Goal: Use online tool/utility: Utilize a website feature to perform a specific function

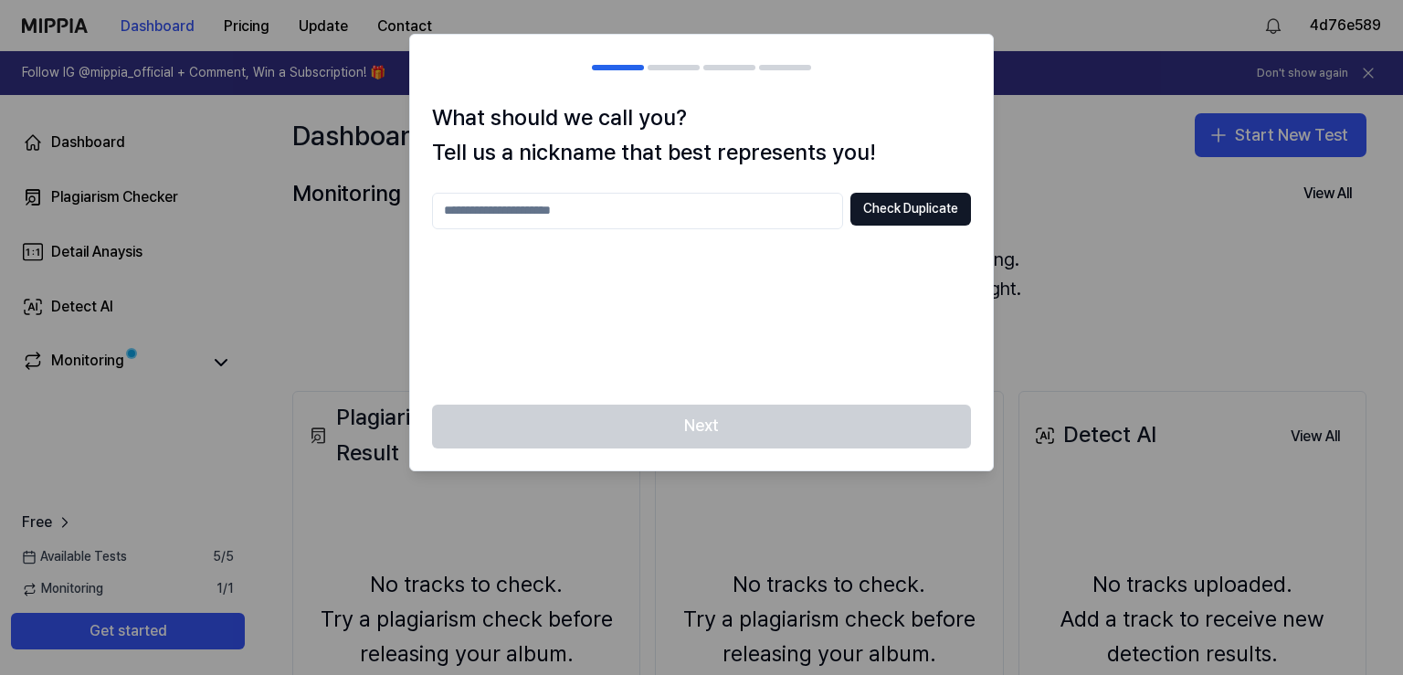
click at [645, 213] on input "text" at bounding box center [637, 211] width 411 height 37
type input "*******"
click at [906, 206] on button "Check Duplicate" at bounding box center [911, 209] width 121 height 33
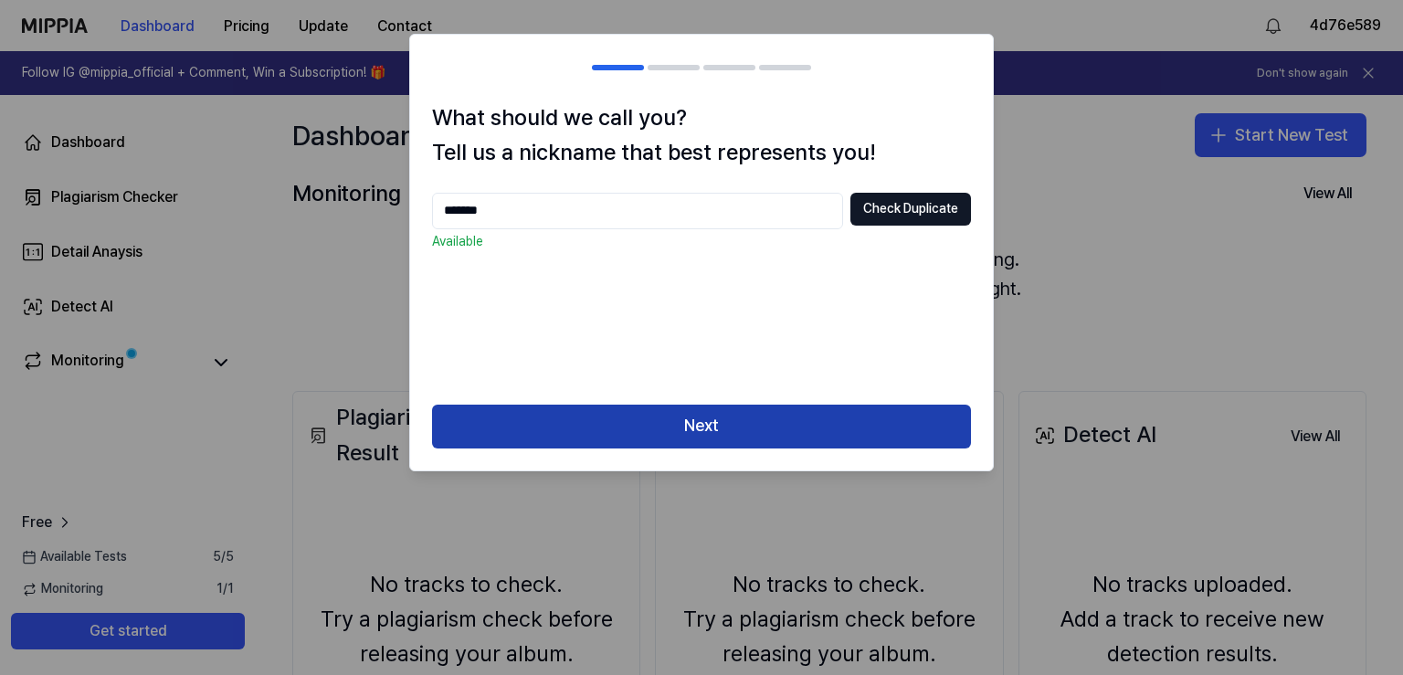
click at [681, 415] on button "Next" at bounding box center [701, 427] width 539 height 44
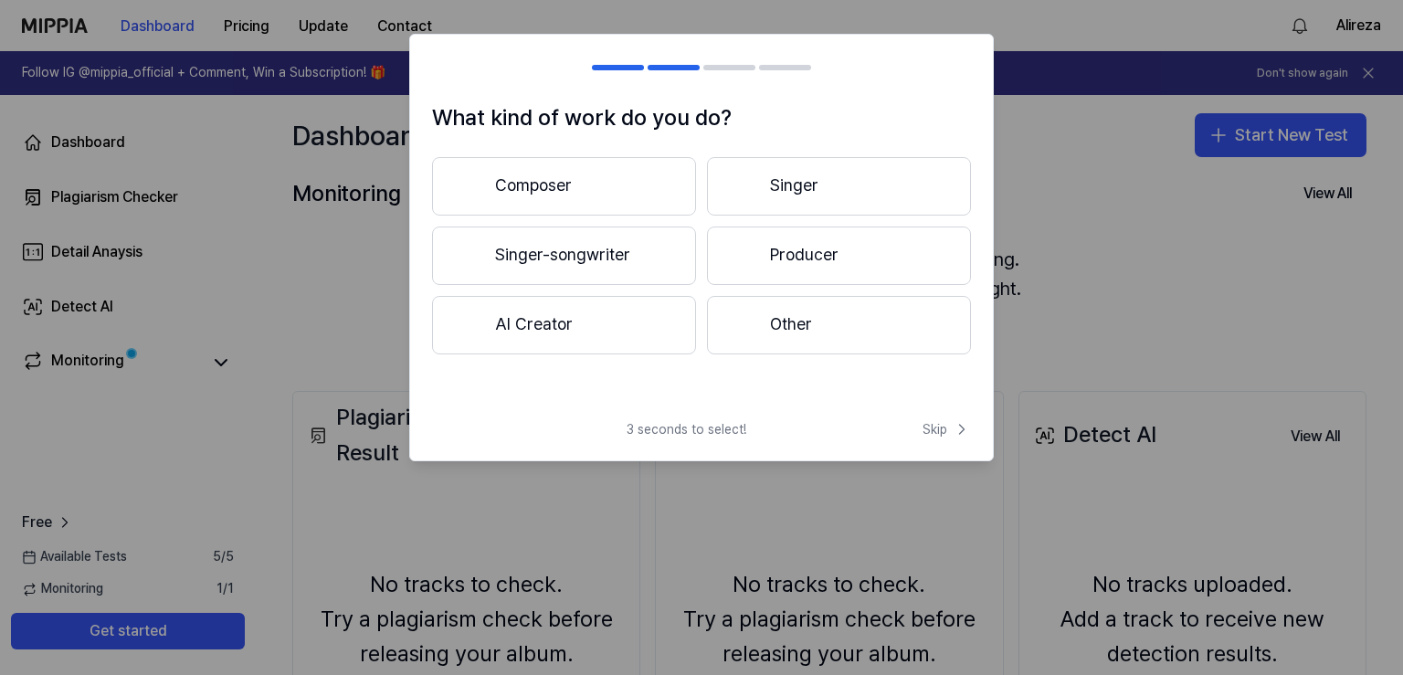
click at [802, 323] on button "Other" at bounding box center [839, 325] width 264 height 58
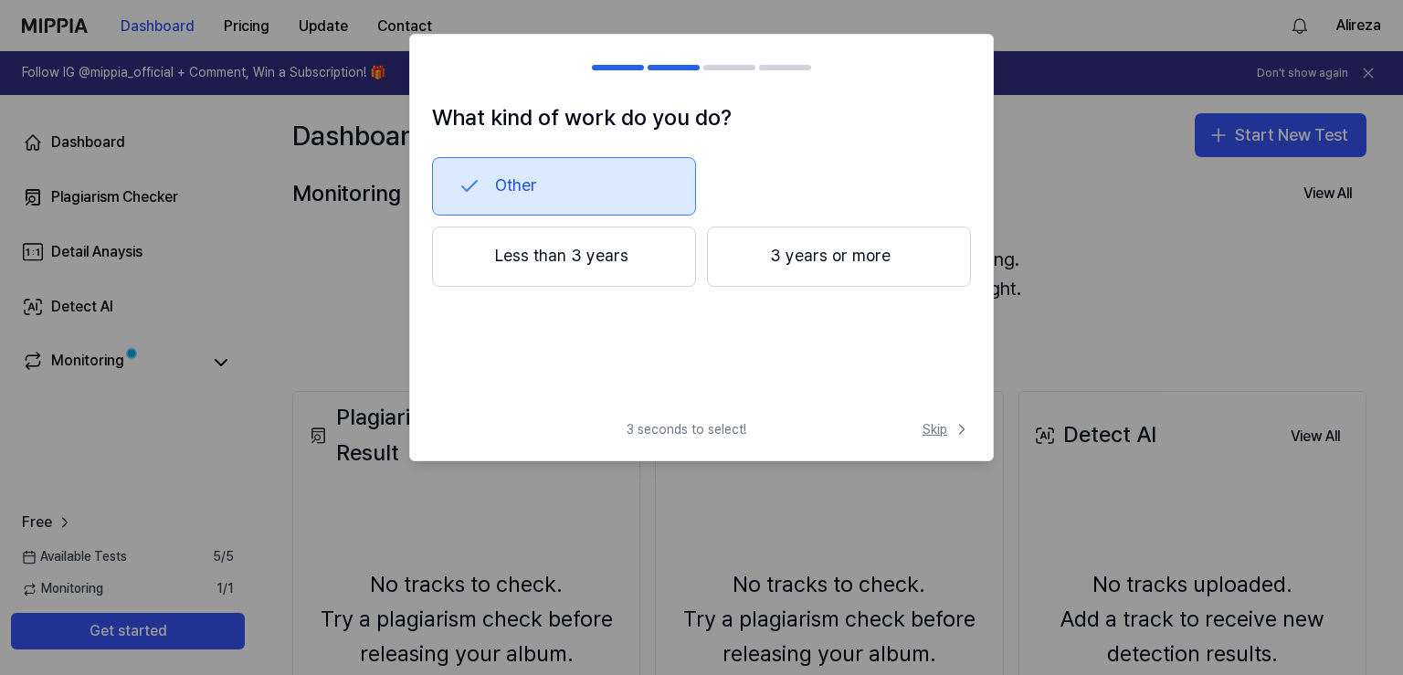
click at [961, 429] on icon at bounding box center [962, 429] width 18 height 18
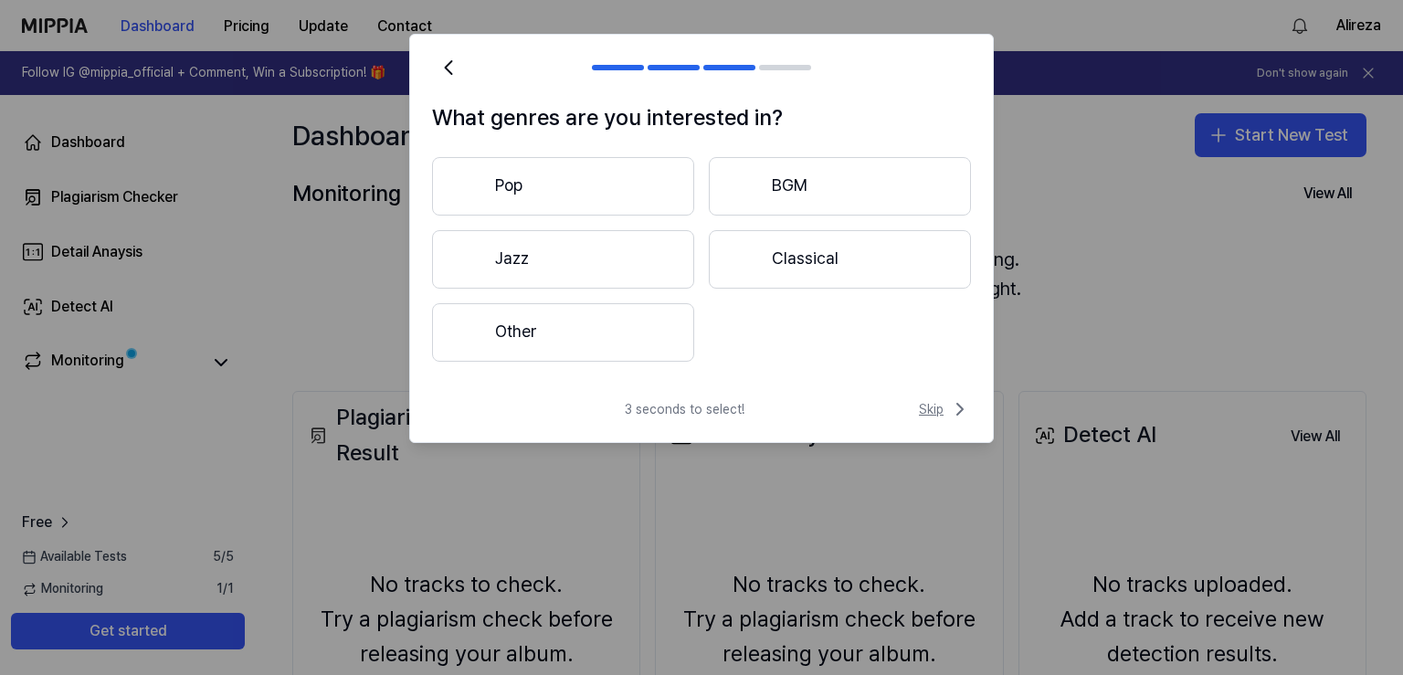
click at [935, 414] on span "Skip" at bounding box center [945, 409] width 52 height 22
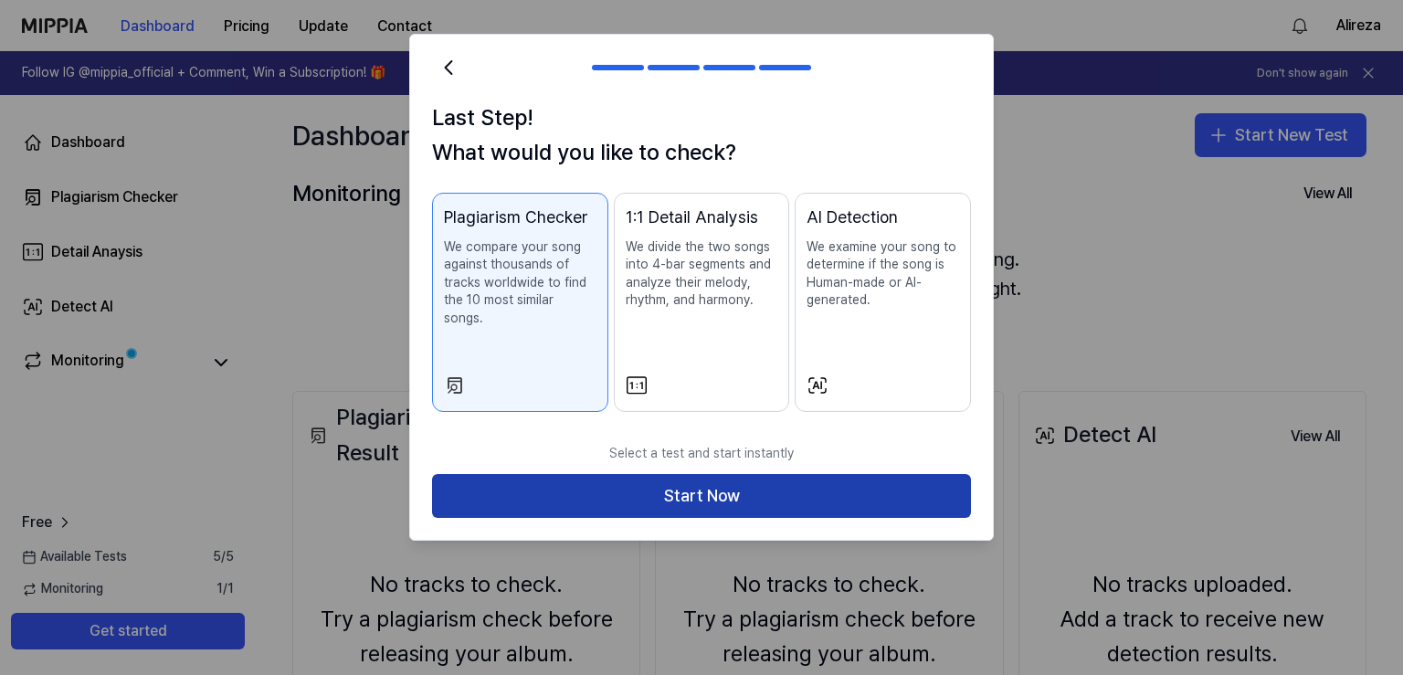
click at [754, 474] on button "Start Now" at bounding box center [701, 496] width 539 height 44
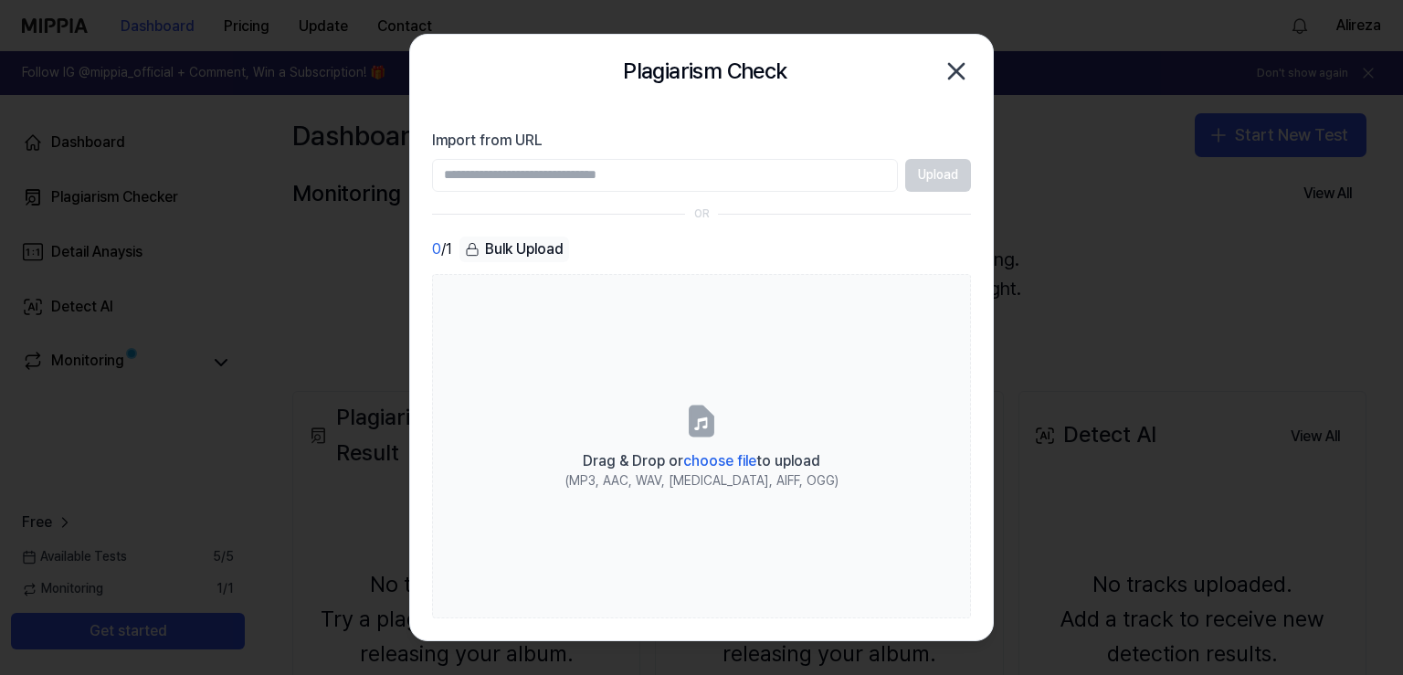
click at [729, 175] on input "Import from URL" at bounding box center [665, 175] width 466 height 33
type input "**********"
click at [936, 176] on button "Upload" at bounding box center [938, 175] width 66 height 33
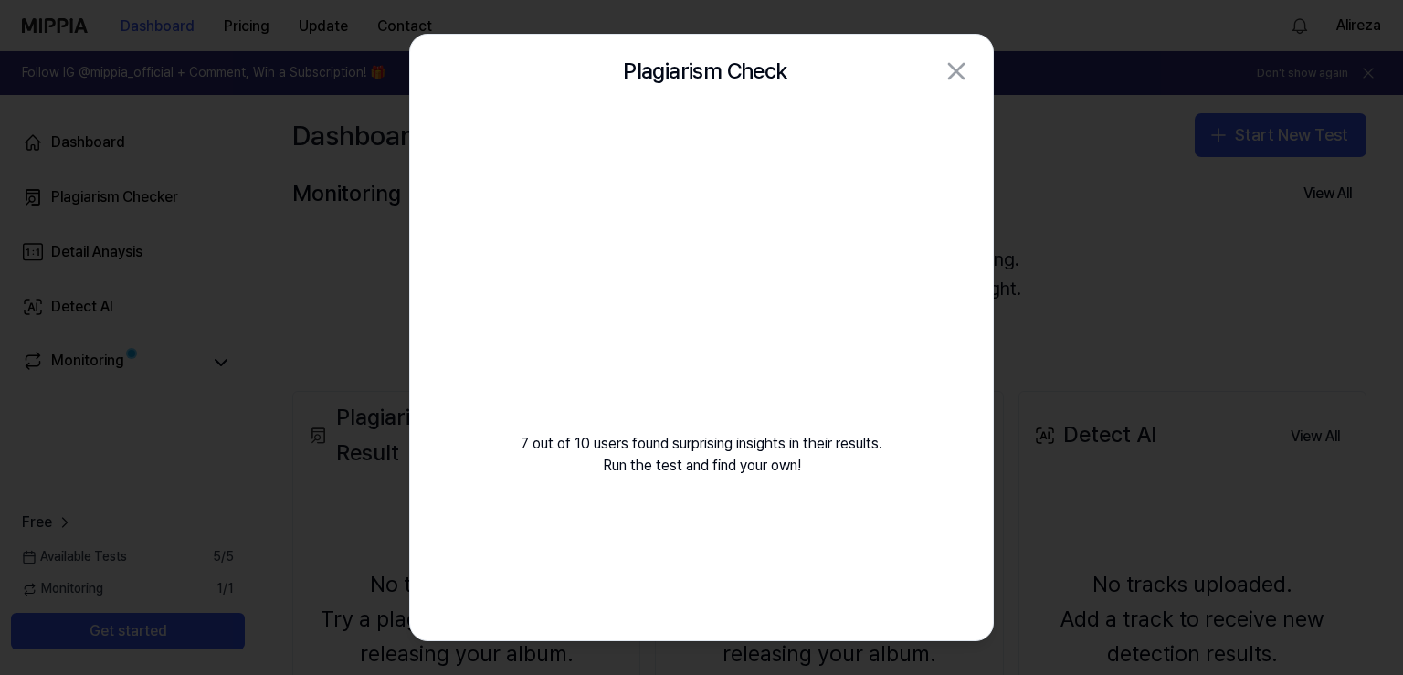
click at [486, 347] on div "7 out of 10 users found surprising insights in their results. Run the test and …" at bounding box center [701, 314] width 583 height 413
drag, startPoint x: 683, startPoint y: 473, endPoint x: 682, endPoint y: 492, distance: 19.3
click at [682, 492] on div "7 out of 10 users found surprising insights in their results. Run the test and …" at bounding box center [701, 314] width 583 height 413
drag, startPoint x: 763, startPoint y: 47, endPoint x: 840, endPoint y: 179, distance: 153.1
click at [839, 185] on div "Plagiarism Check Close 7 out of 10 users found surprising insights in their res…" at bounding box center [701, 338] width 585 height 608
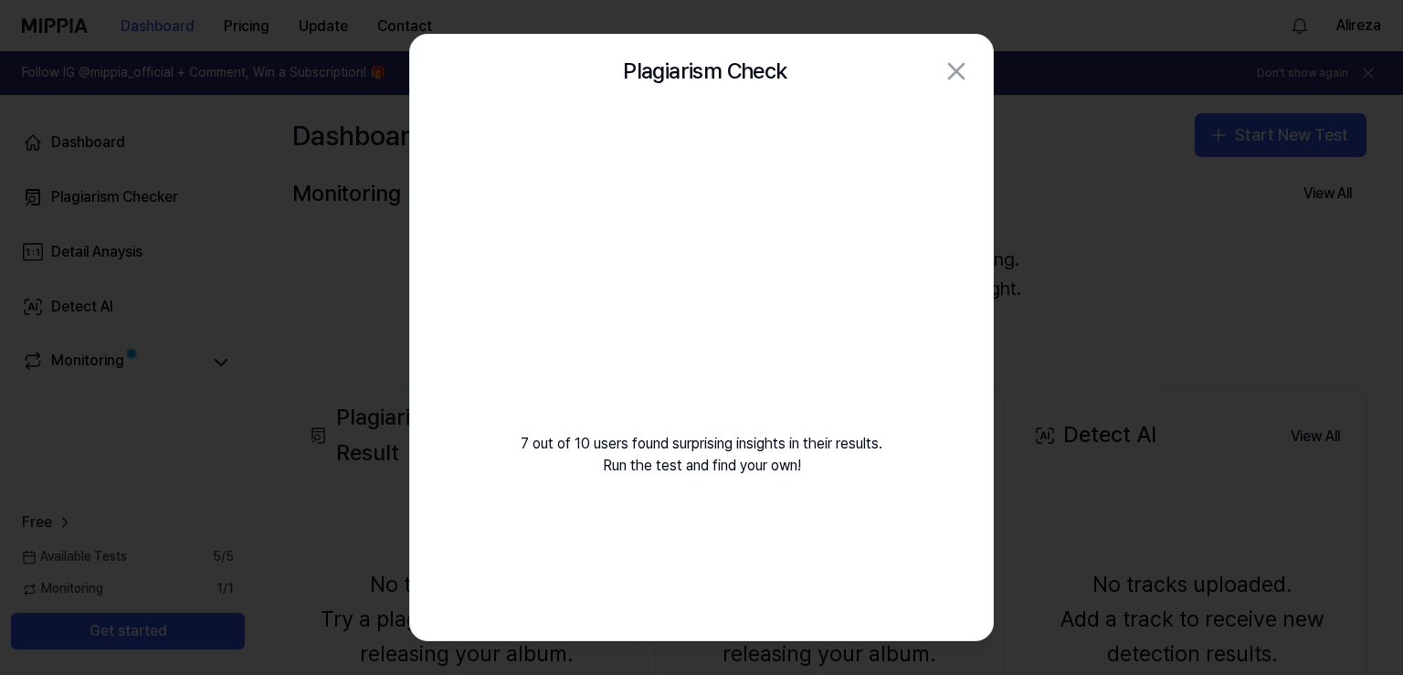
click at [795, 469] on div "7 out of 10 users found surprising insights in their results. Run the test and …" at bounding box center [701, 314] width 583 height 413
click at [765, 462] on div "7 out of 10 users found surprising insights in their results. Run the test and …" at bounding box center [701, 314] width 583 height 413
drag, startPoint x: 696, startPoint y: 383, endPoint x: 690, endPoint y: 396, distance: 14.3
click at [693, 389] on video at bounding box center [701, 283] width 263 height 263
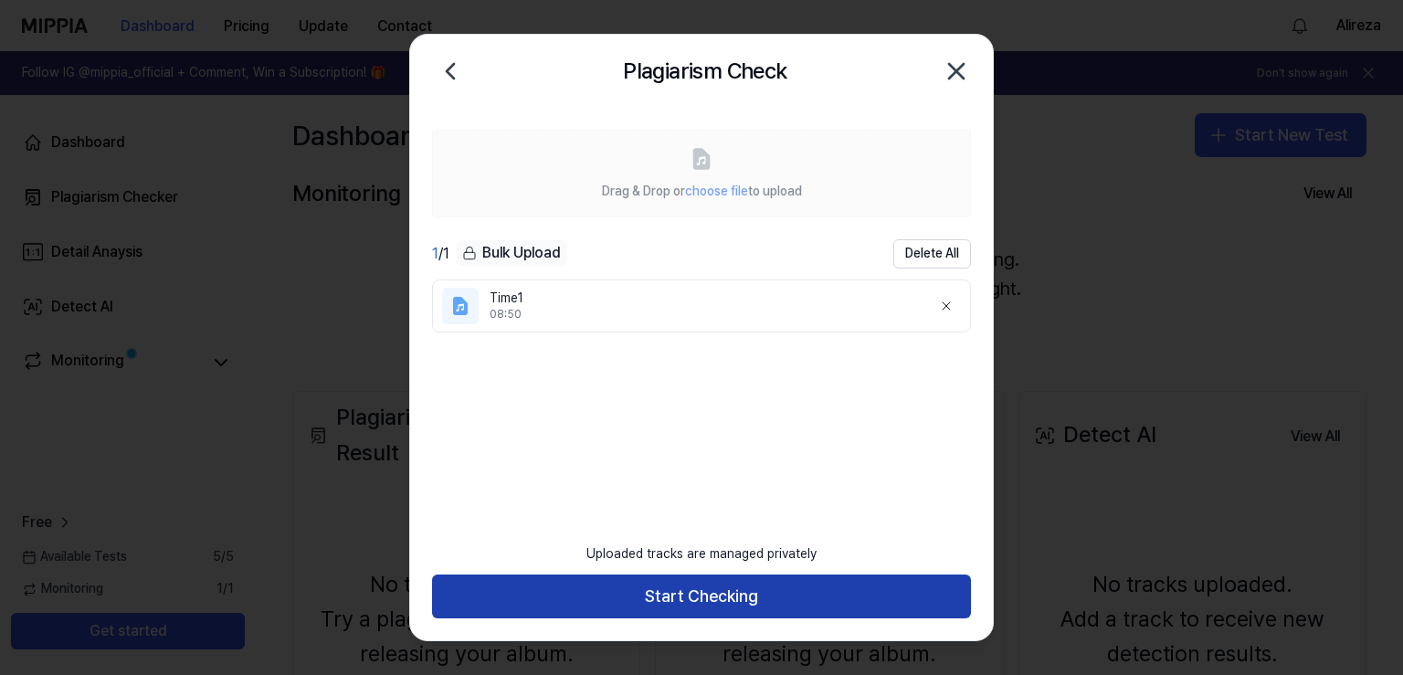
click at [683, 602] on button "Start Checking" at bounding box center [701, 597] width 539 height 44
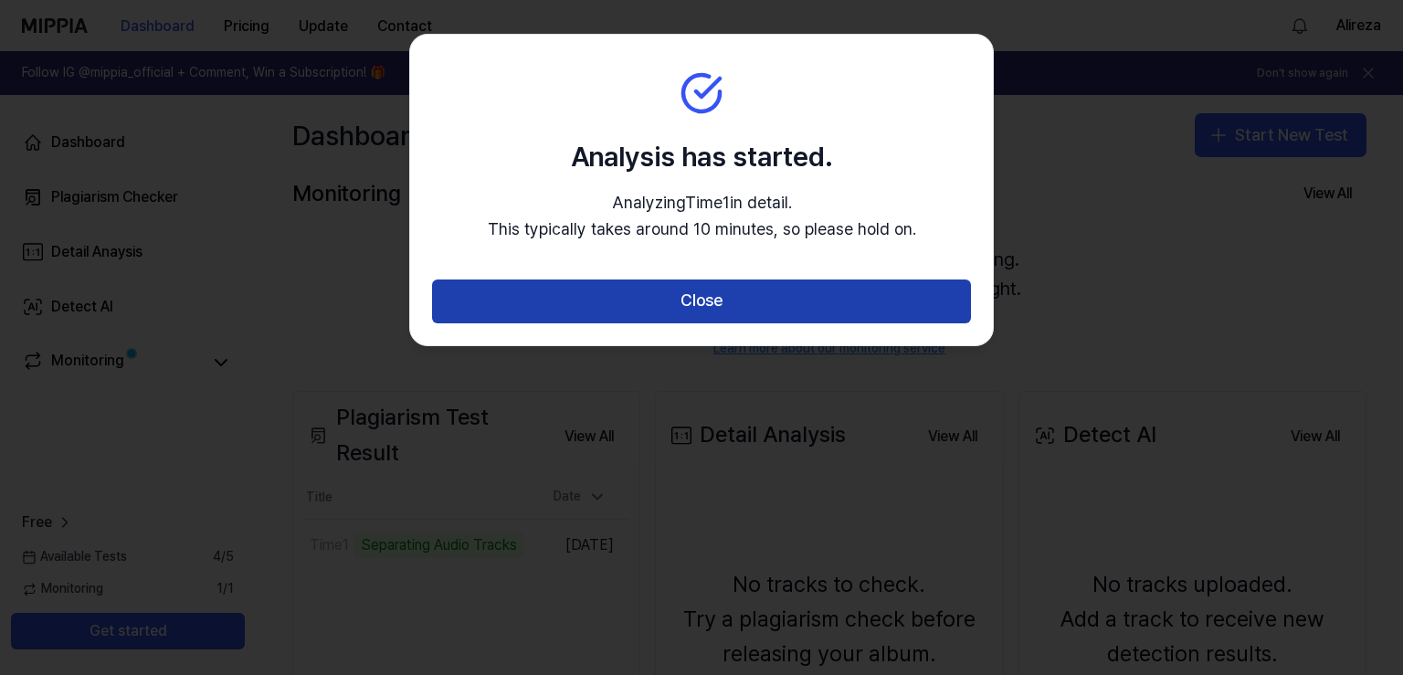
click at [671, 297] on button "Close" at bounding box center [701, 302] width 539 height 44
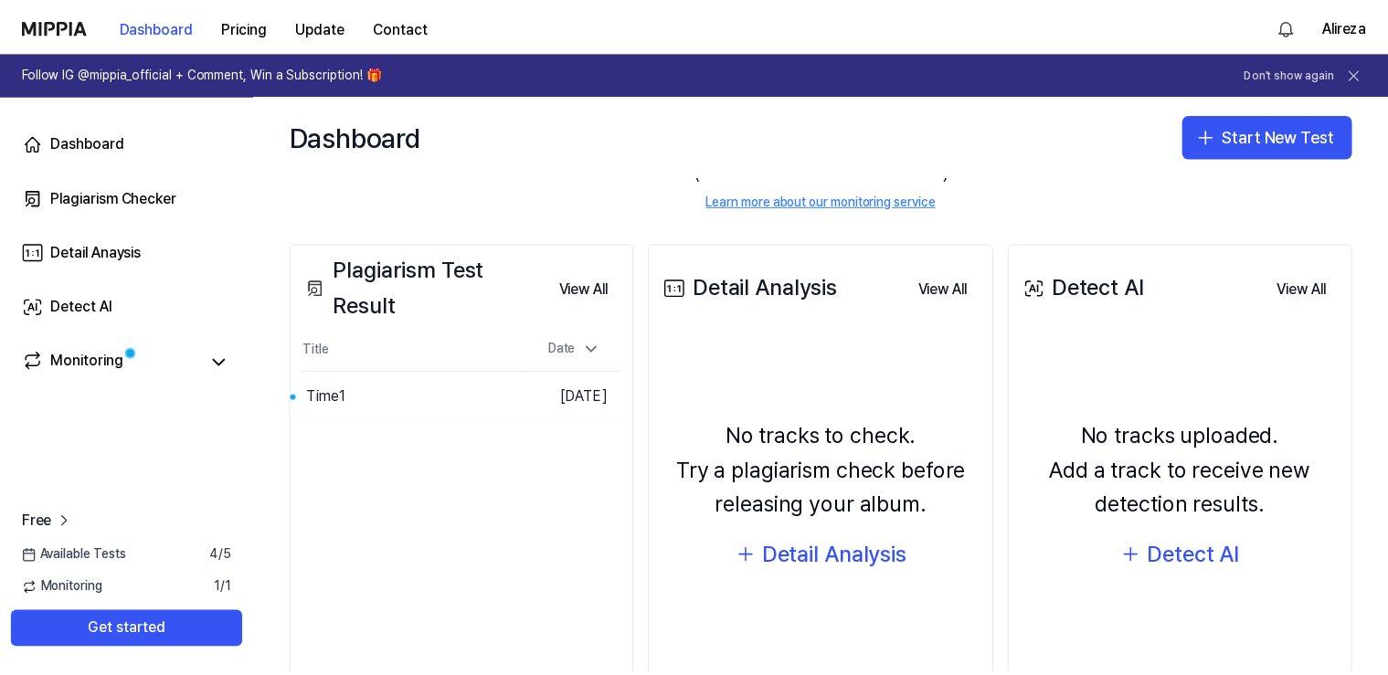
scroll to position [210, 0]
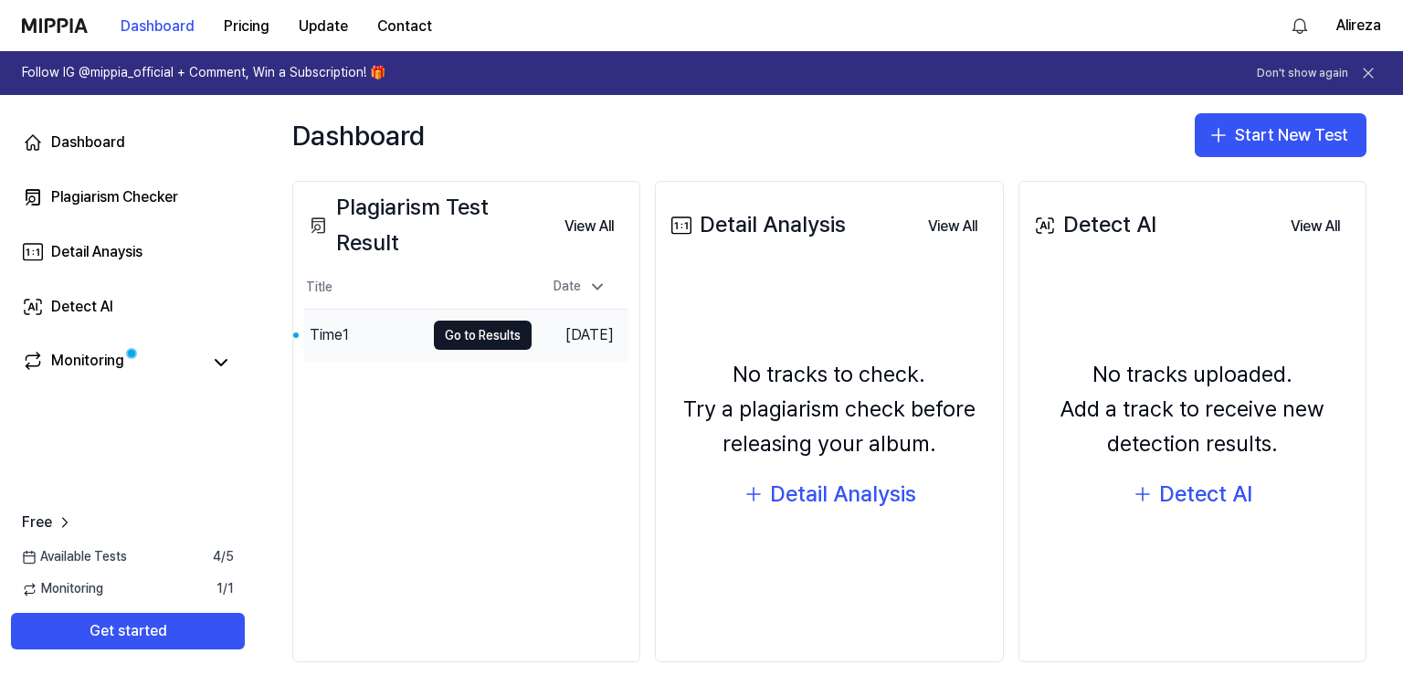
click at [346, 333] on div "Time1" at bounding box center [329, 335] width 39 height 22
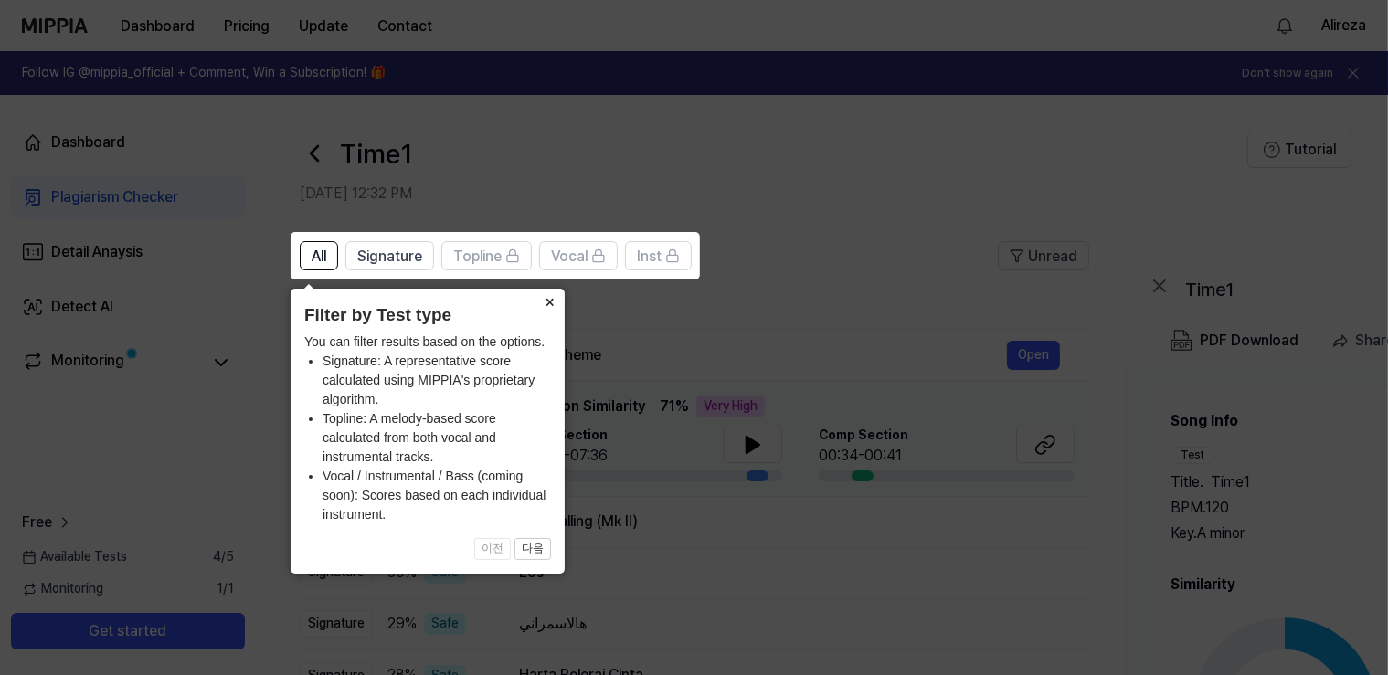
click at [546, 302] on button "×" at bounding box center [549, 302] width 29 height 26
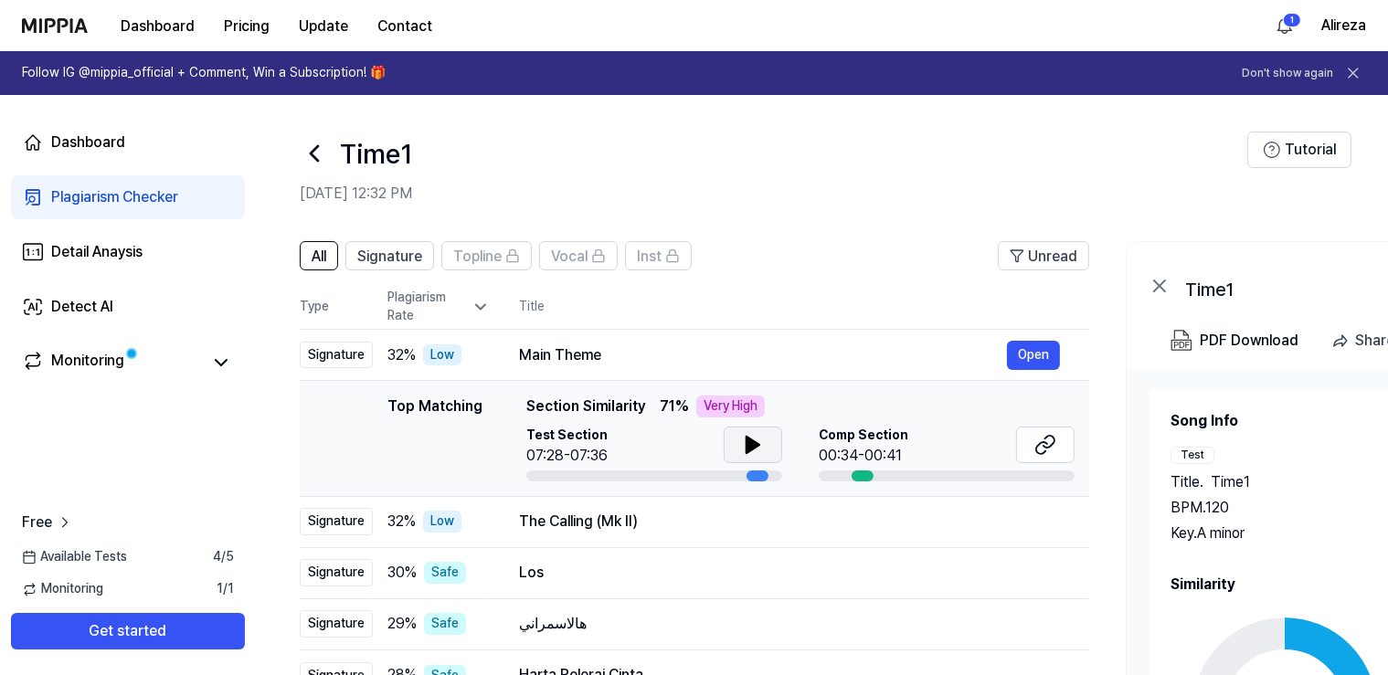
click at [751, 441] on icon at bounding box center [752, 445] width 13 height 16
click at [766, 451] on button at bounding box center [753, 445] width 58 height 37
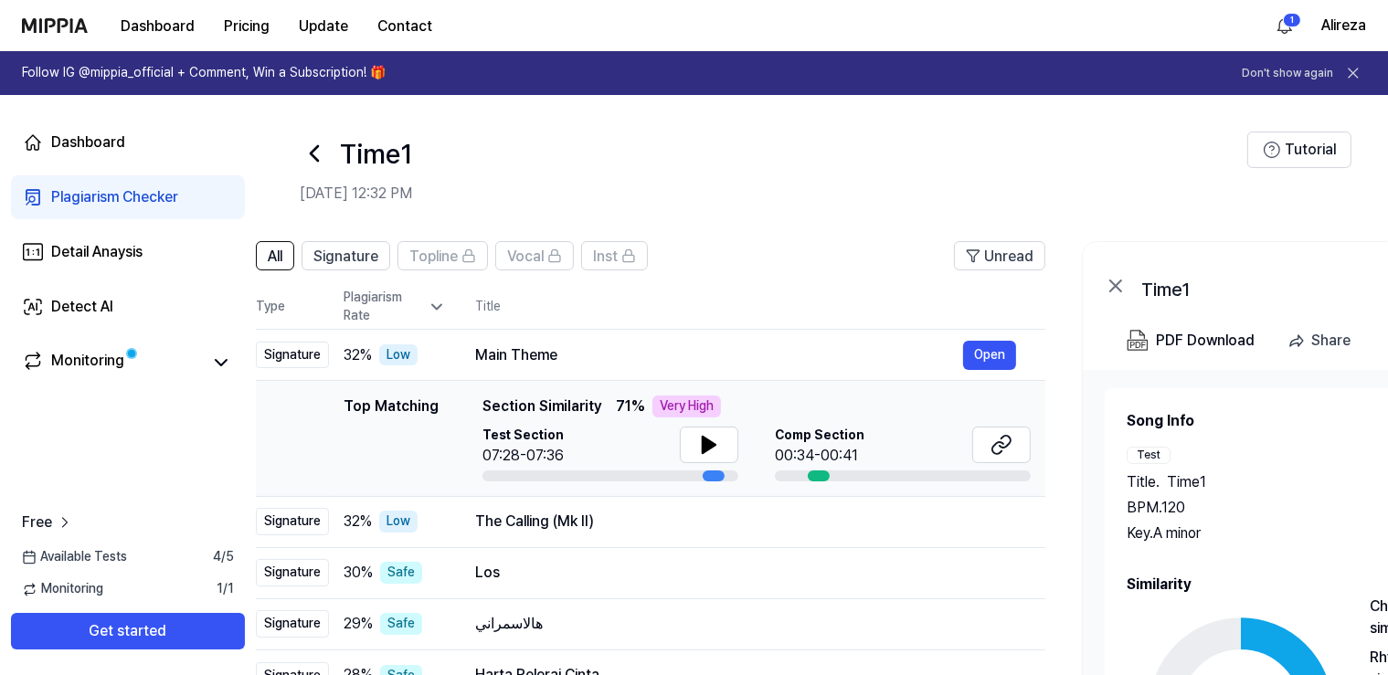
scroll to position [0, 48]
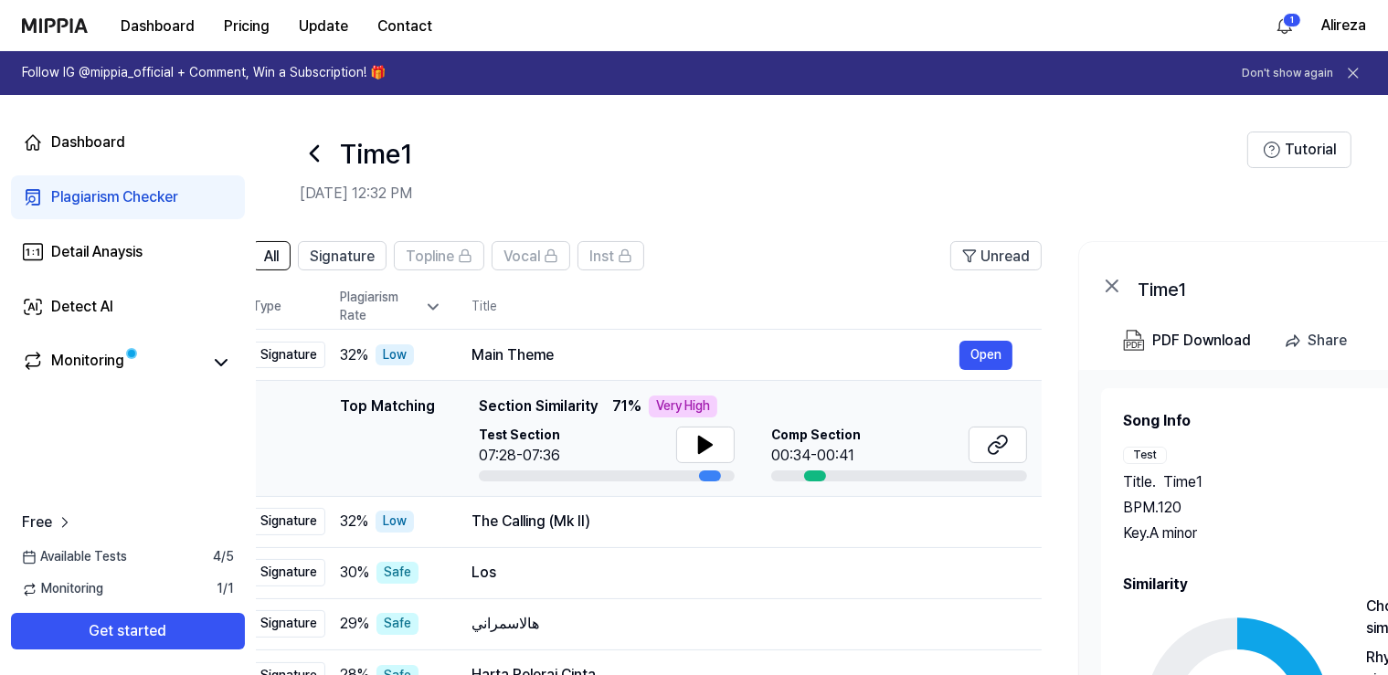
drag, startPoint x: 758, startPoint y: 474, endPoint x: 711, endPoint y: 476, distance: 47.5
click at [711, 476] on div at bounding box center [710, 476] width 22 height 11
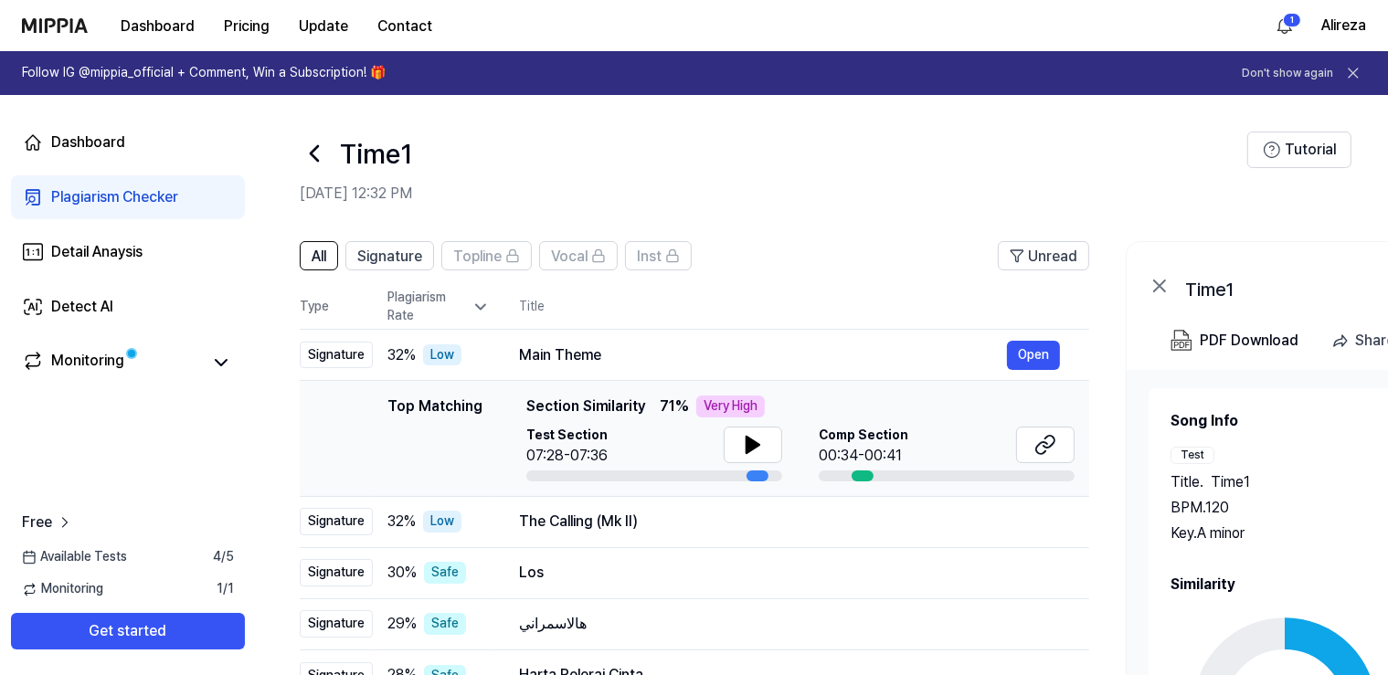
scroll to position [0, 5]
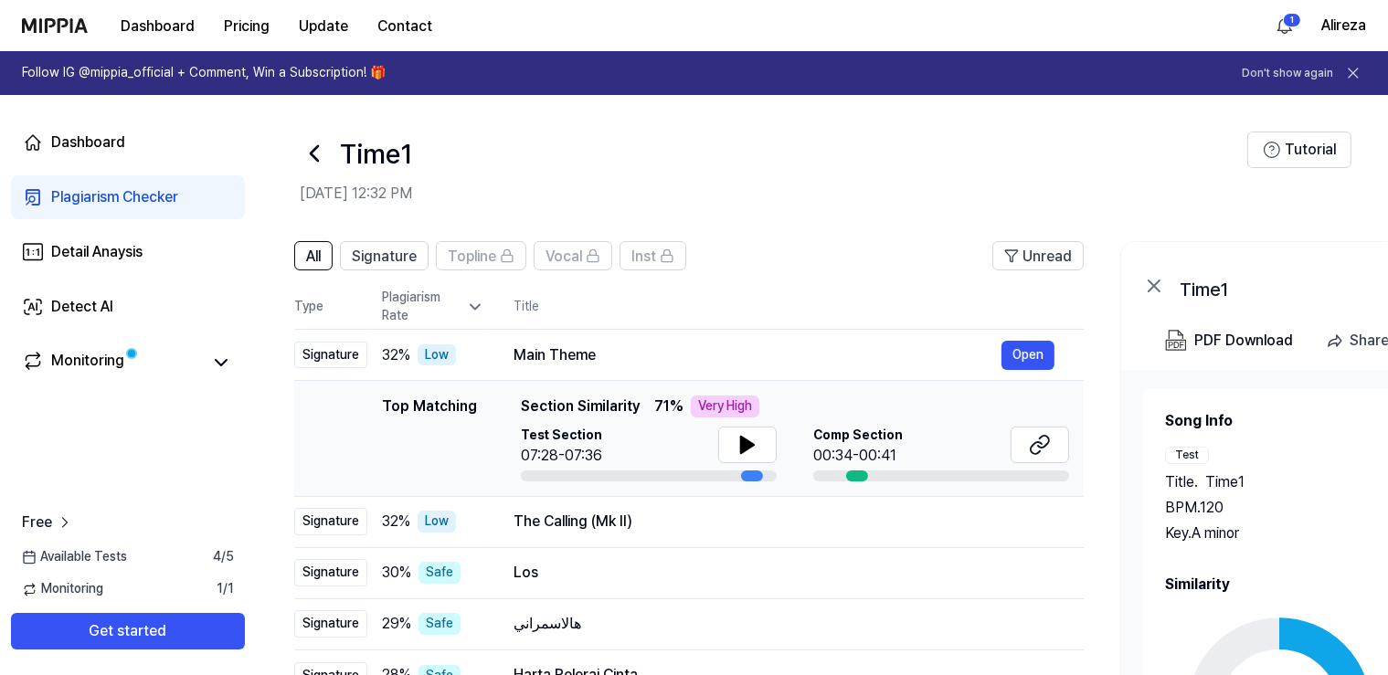
drag, startPoint x: 824, startPoint y: 480, endPoint x: 866, endPoint y: 479, distance: 42.0
click at [866, 479] on div at bounding box center [941, 476] width 256 height 11
click at [1041, 455] on icon at bounding box center [1040, 445] width 22 height 22
